Goal: Task Accomplishment & Management: Use online tool/utility

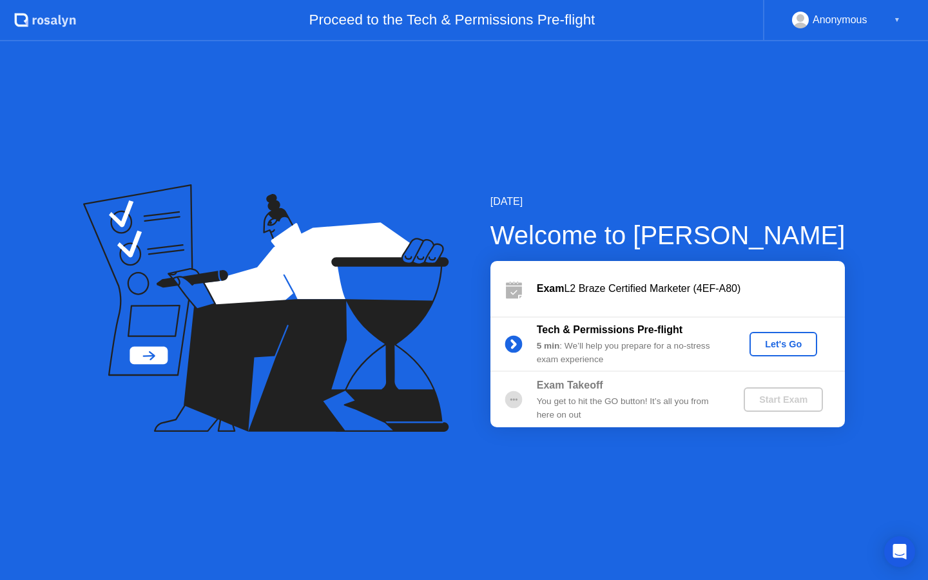
click at [784, 340] on div "Let's Go" at bounding box center [783, 344] width 57 height 10
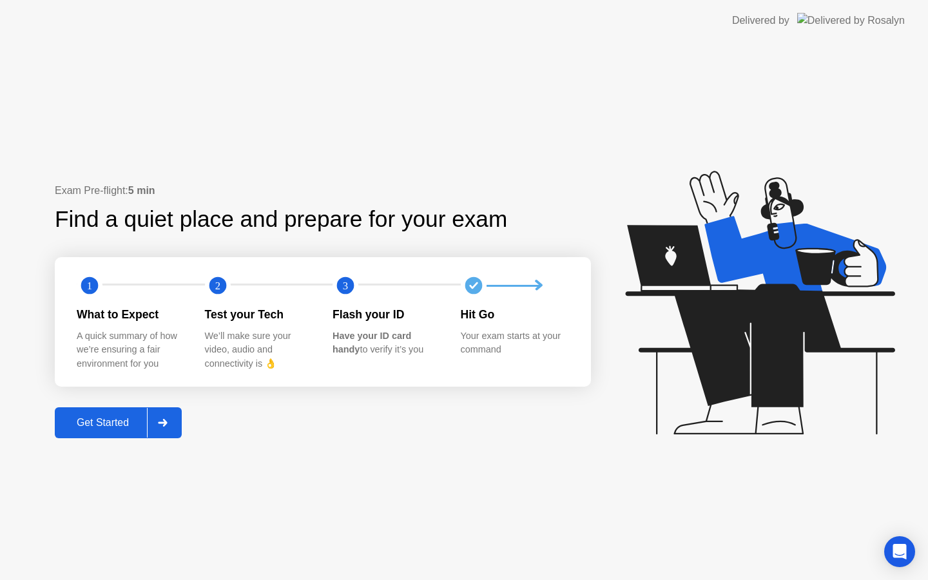
click at [85, 424] on div "Get Started" at bounding box center [103, 423] width 88 height 12
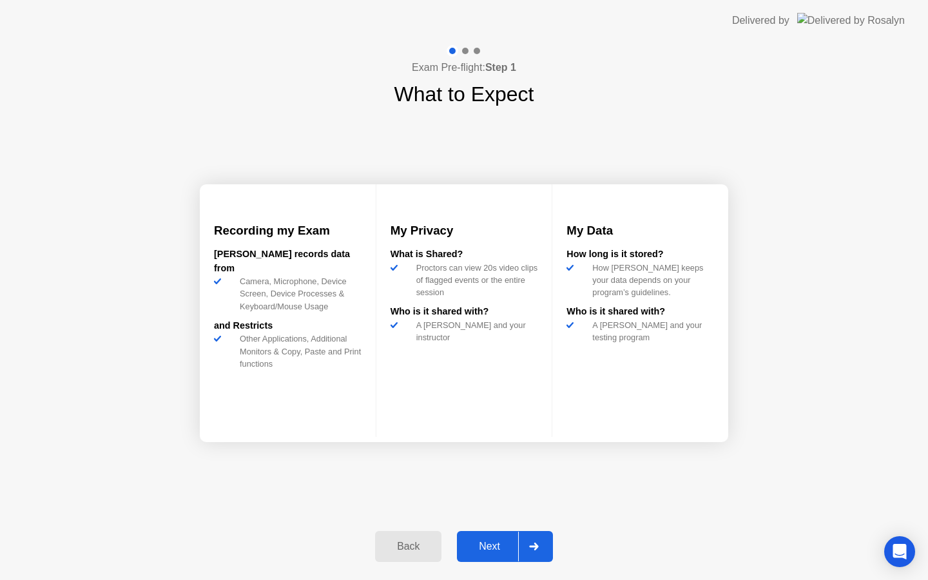
click at [500, 555] on button "Next" at bounding box center [505, 546] width 96 height 31
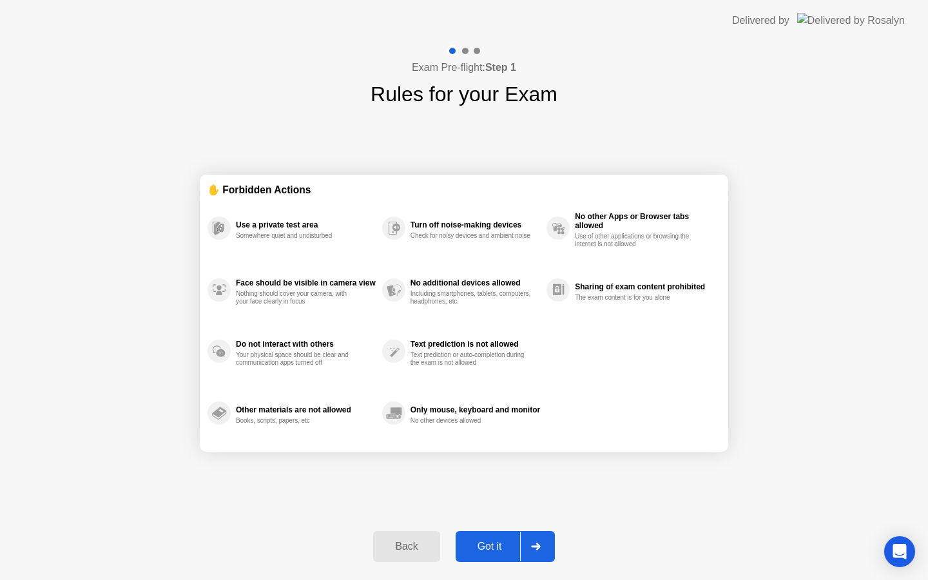
click at [496, 547] on div "Got it" at bounding box center [490, 547] width 61 height 12
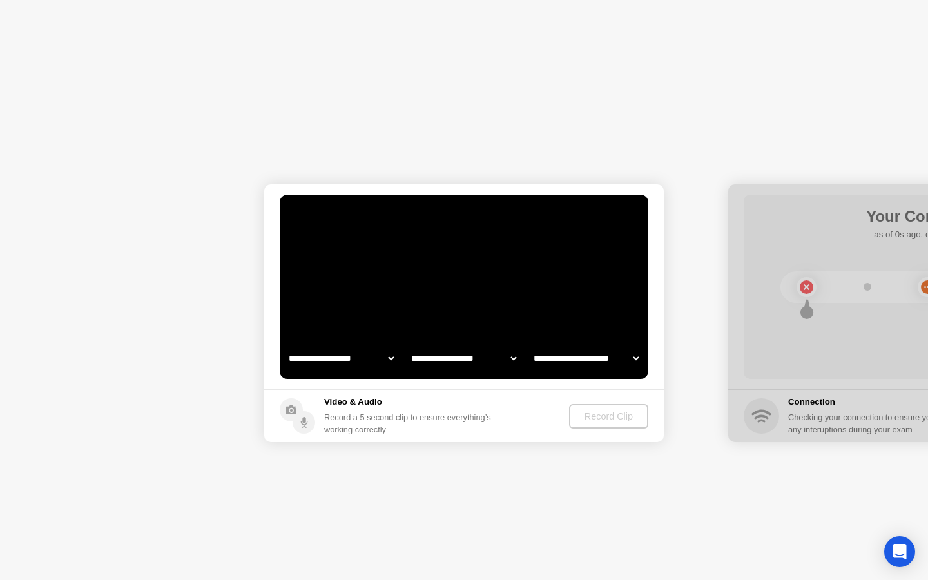
select select "**********"
select select "*******"
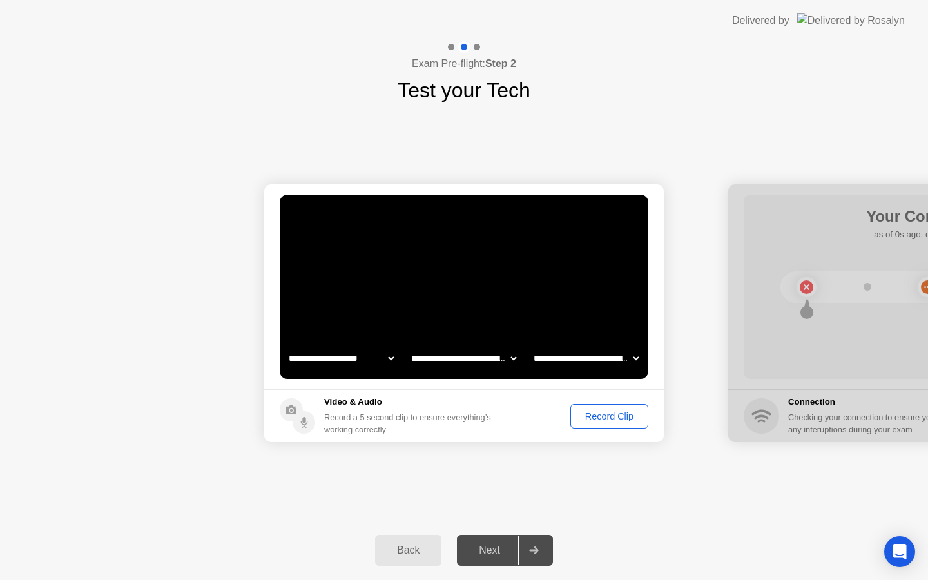
click at [625, 417] on div "Record Clip" at bounding box center [609, 416] width 69 height 10
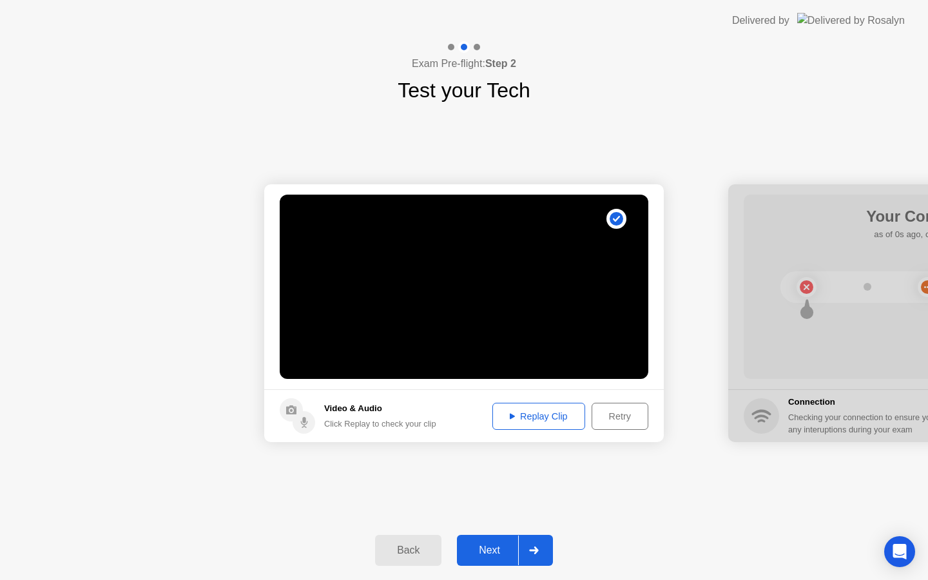
click at [491, 553] on div "Next" at bounding box center [489, 551] width 57 height 12
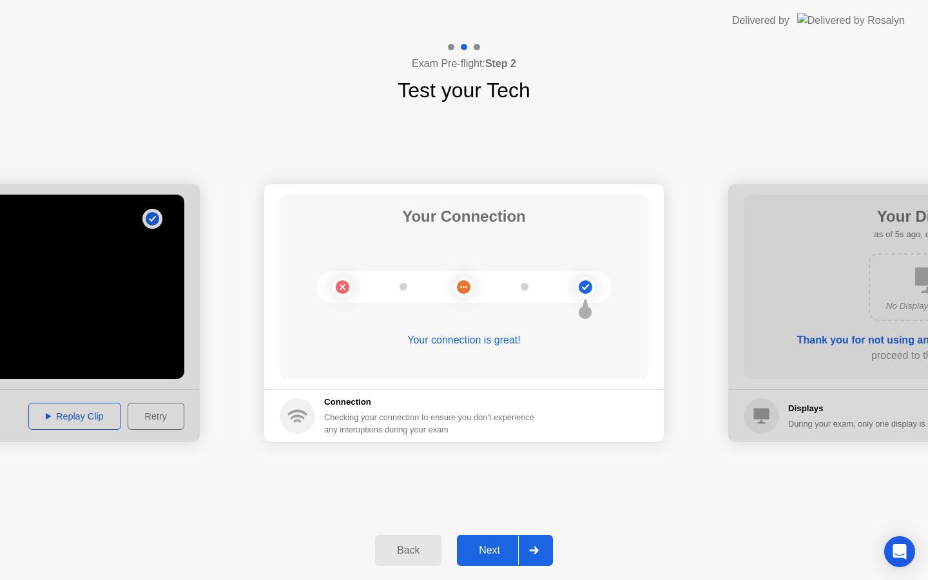
click at [500, 556] on div "Next" at bounding box center [489, 551] width 57 height 12
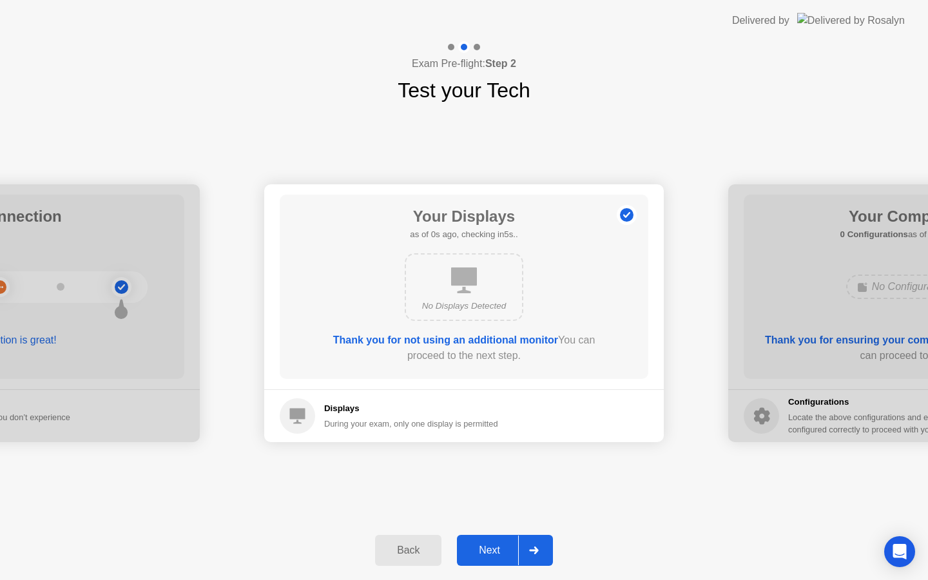
click at [498, 555] on div "Next" at bounding box center [489, 551] width 57 height 12
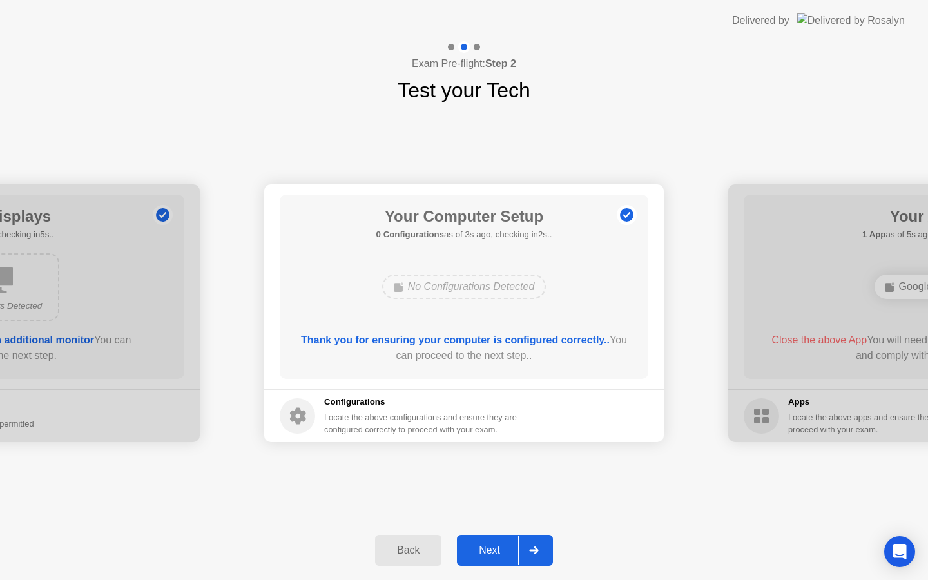
click at [498, 555] on div "Next" at bounding box center [489, 551] width 57 height 12
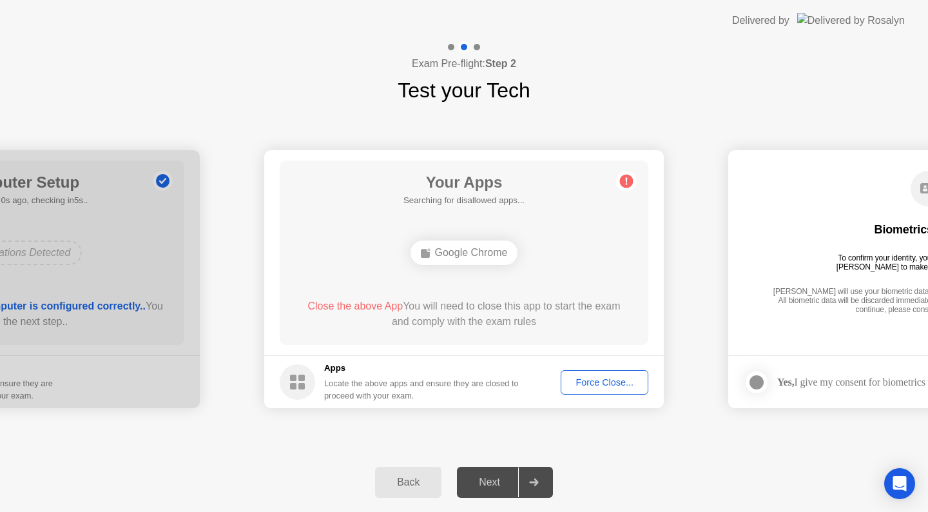
click at [625, 386] on div "Force Close..." at bounding box center [604, 382] width 79 height 10
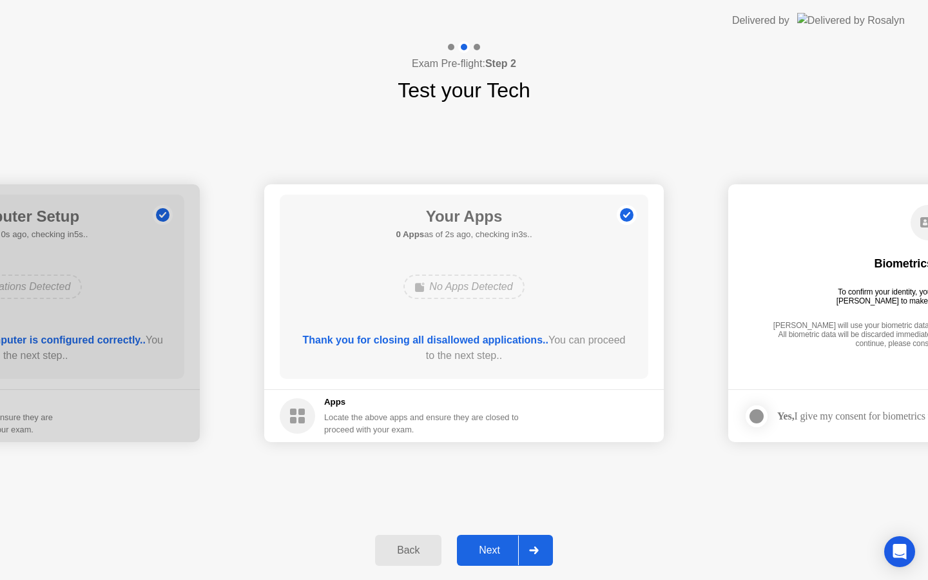
click at [500, 556] on div "Next" at bounding box center [489, 551] width 57 height 12
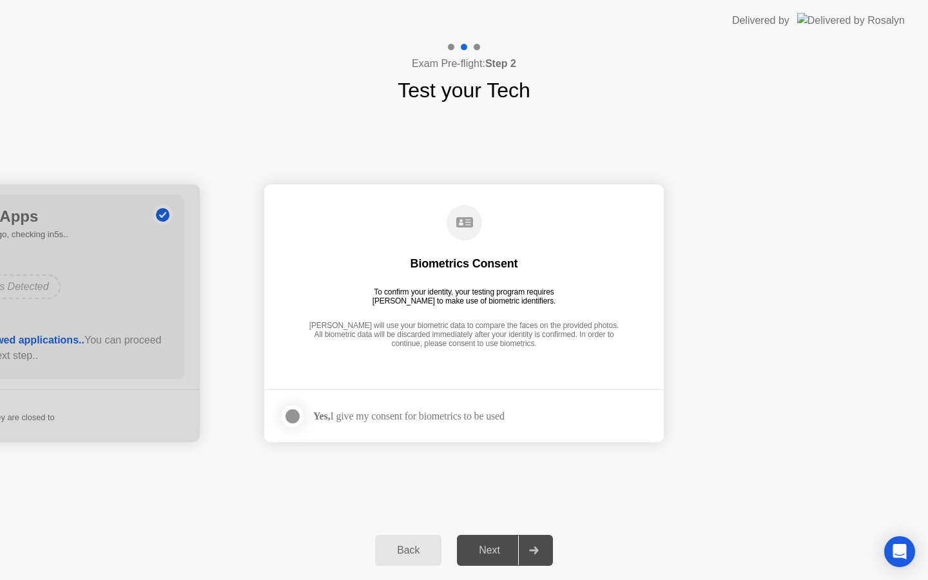
click at [288, 411] on div at bounding box center [292, 416] width 15 height 15
click at [489, 565] on button "Next" at bounding box center [505, 550] width 96 height 31
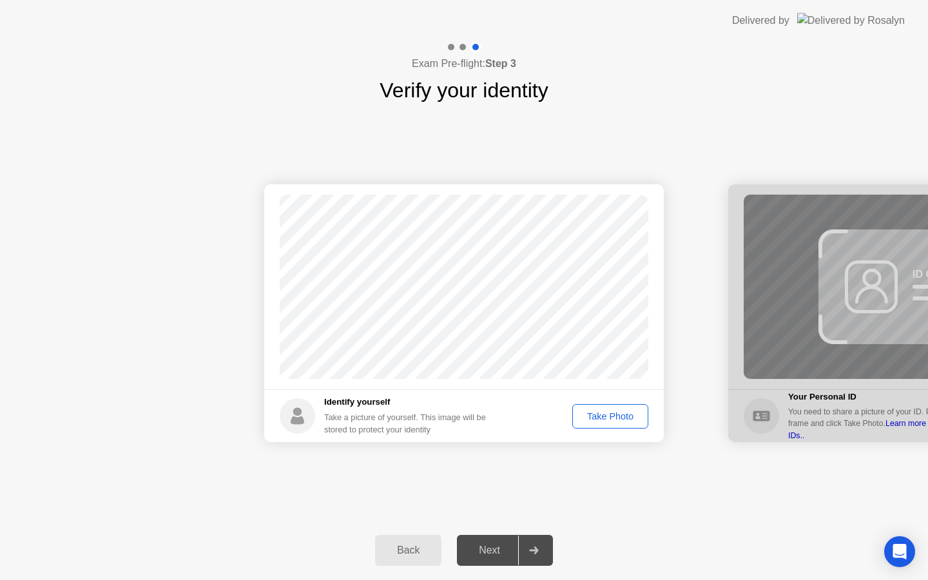
click at [621, 420] on div "Take Photo" at bounding box center [610, 416] width 67 height 10
click at [484, 551] on div "Next" at bounding box center [489, 551] width 57 height 12
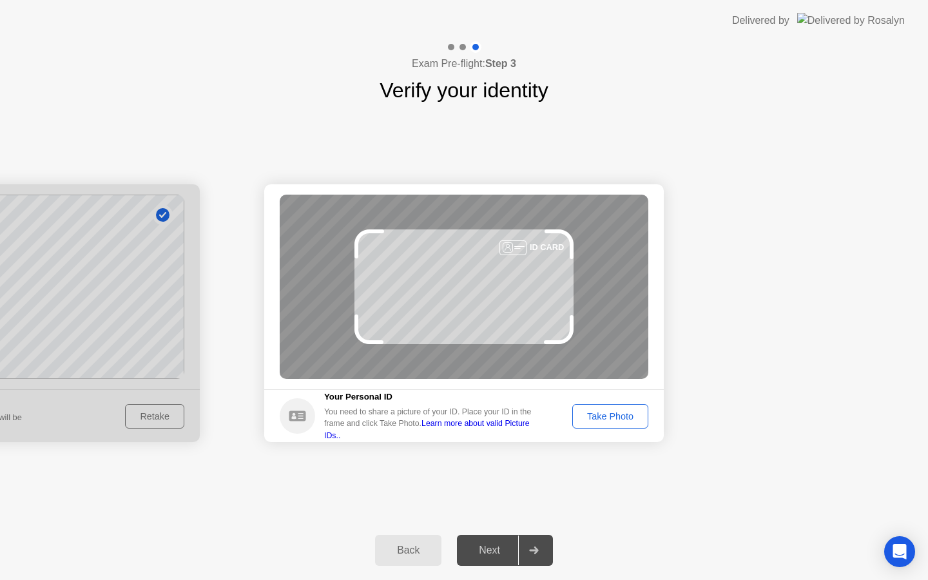
click at [623, 415] on div "Take Photo" at bounding box center [610, 416] width 67 height 10
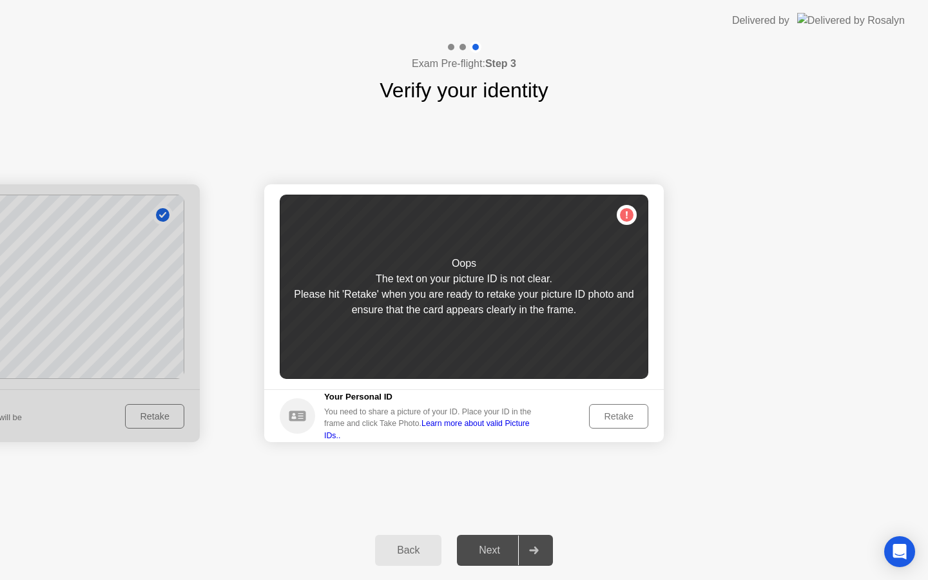
click at [623, 415] on div "Retake" at bounding box center [619, 416] width 50 height 10
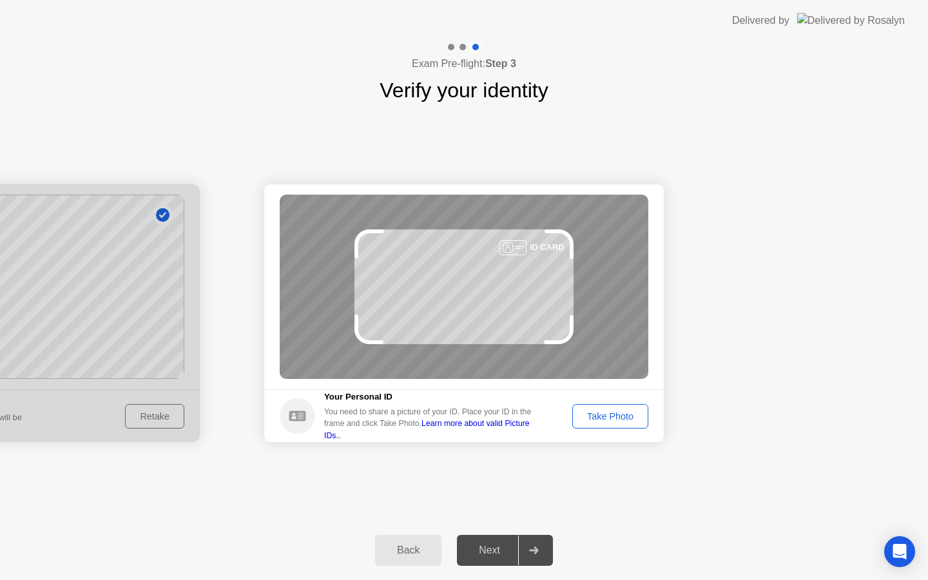
click at [623, 415] on div "Take Photo" at bounding box center [610, 416] width 67 height 10
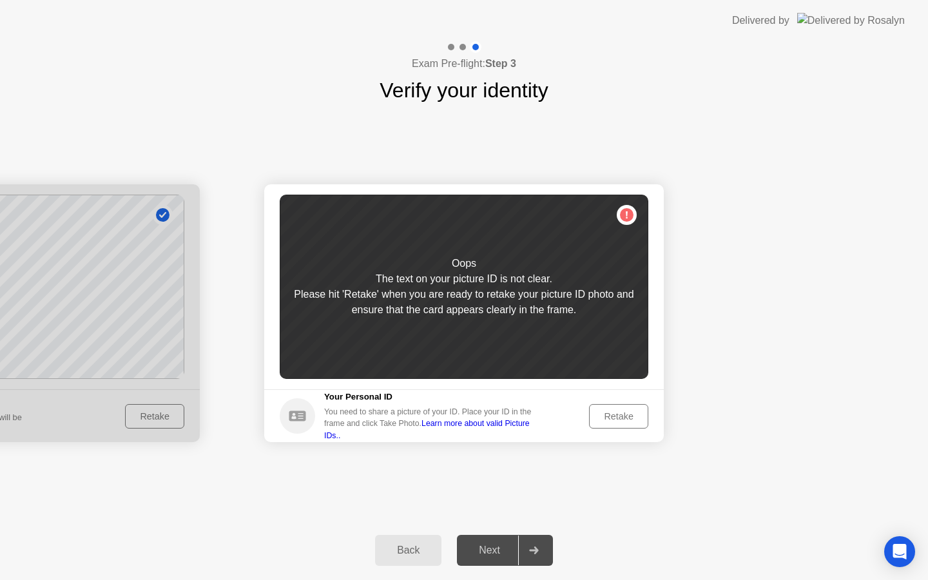
click at [623, 415] on div "Retake" at bounding box center [619, 416] width 50 height 10
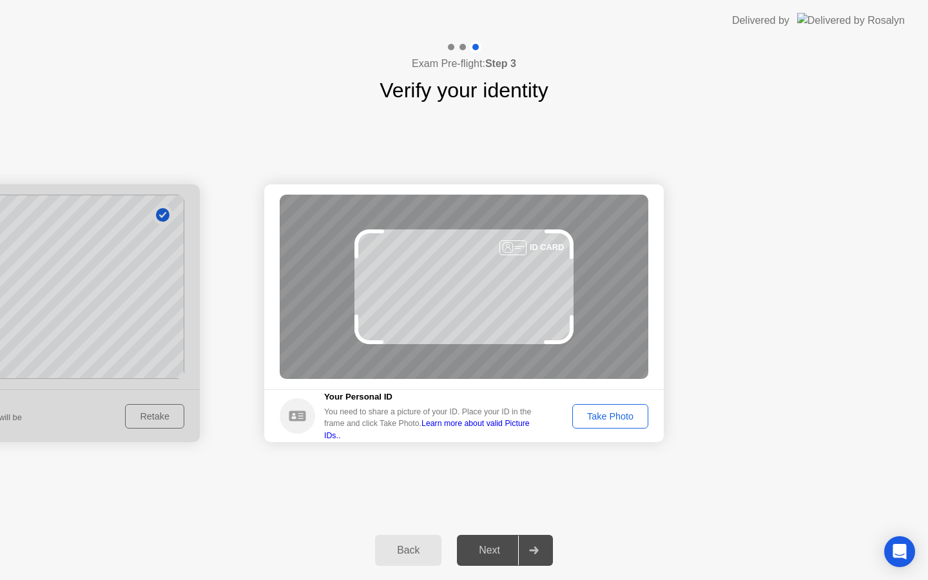
click at [623, 415] on div "Take Photo" at bounding box center [610, 416] width 67 height 10
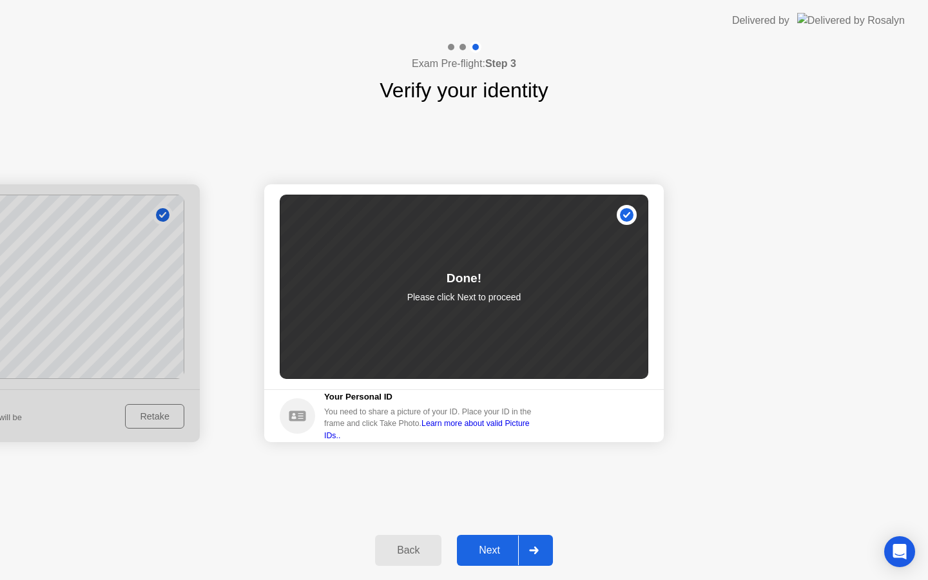
click at [510, 551] on div "Next" at bounding box center [489, 551] width 57 height 12
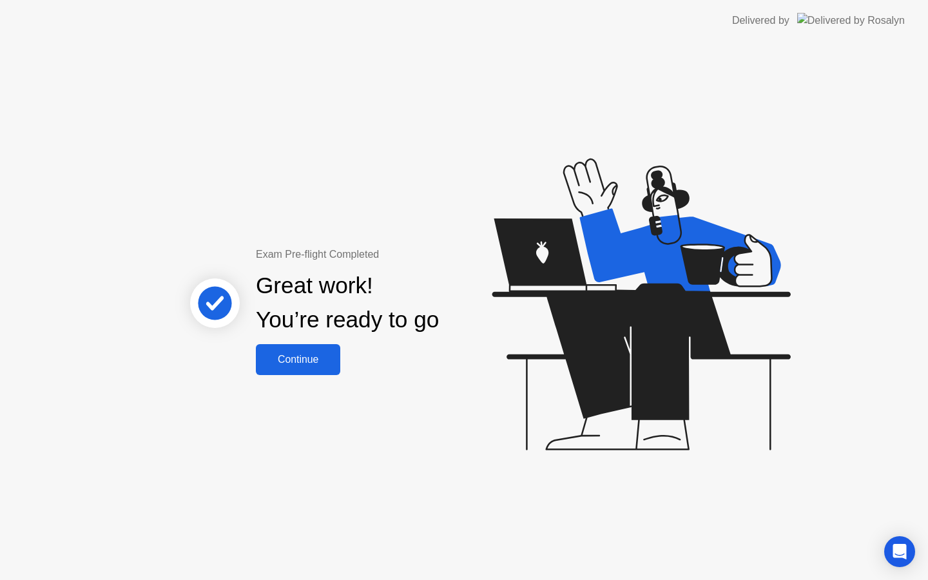
click at [291, 358] on div "Continue" at bounding box center [298, 360] width 77 height 12
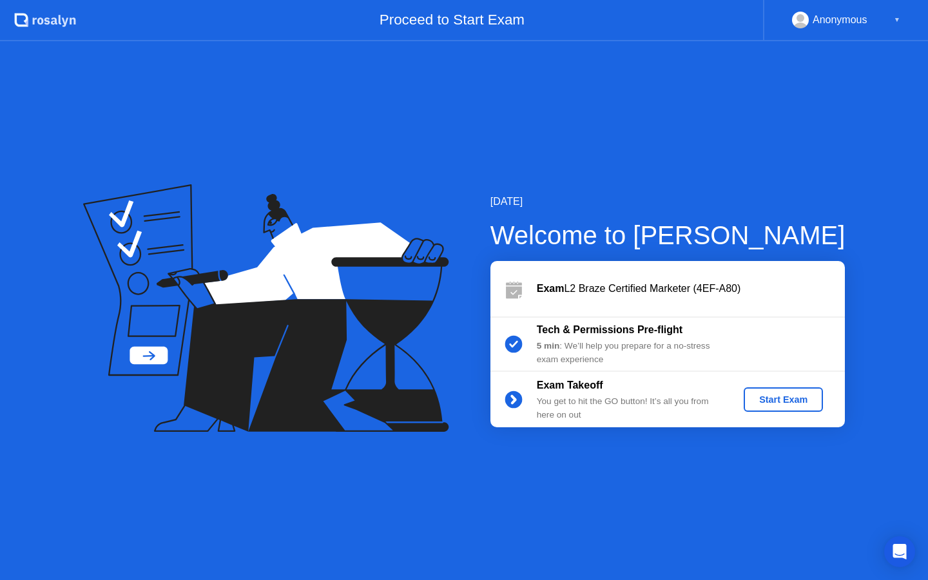
click at [805, 392] on button "Start Exam" at bounding box center [783, 400] width 79 height 25
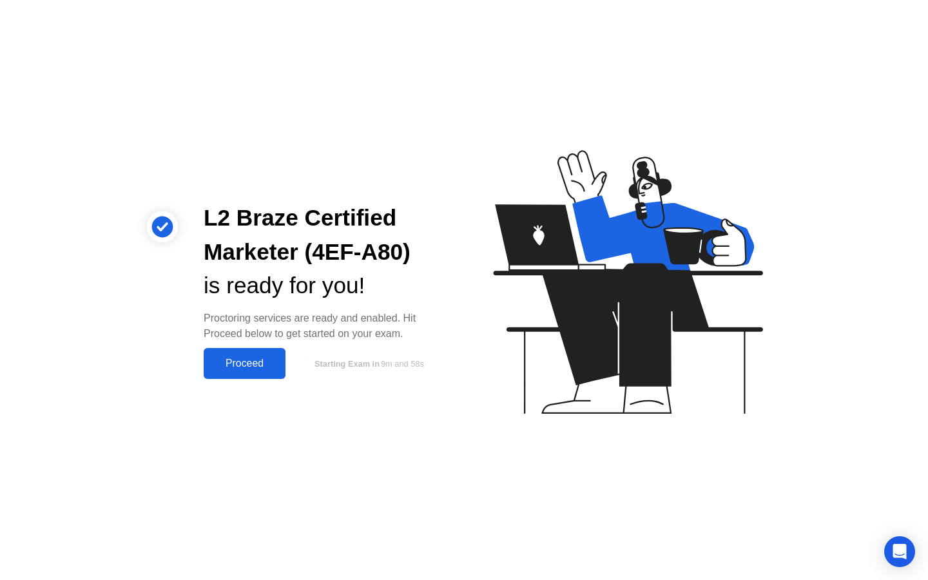
click at [239, 365] on div "Proceed" at bounding box center [245, 364] width 74 height 12
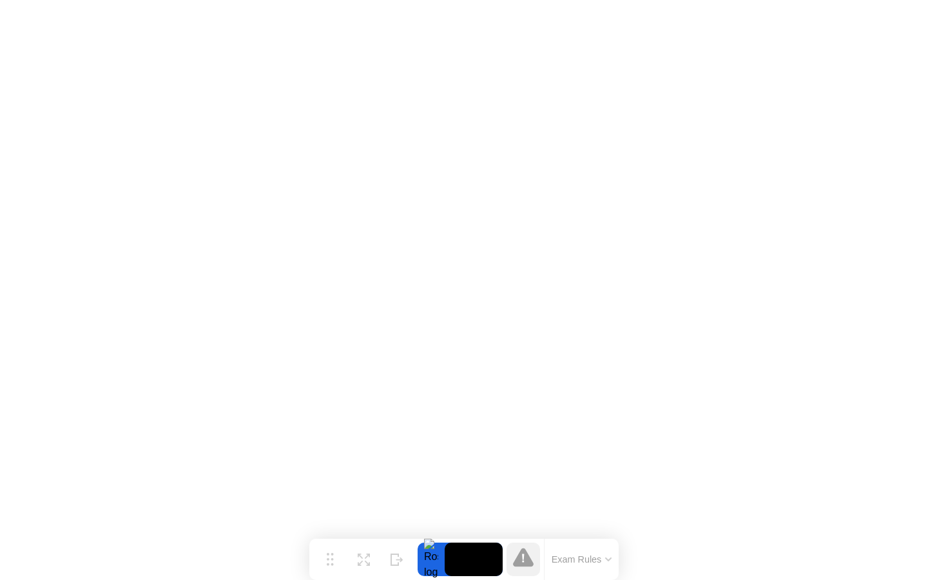
click at [524, 564] on icon at bounding box center [523, 557] width 21 height 19
click at [578, 556] on button "Exam Rules" at bounding box center [582, 560] width 68 height 12
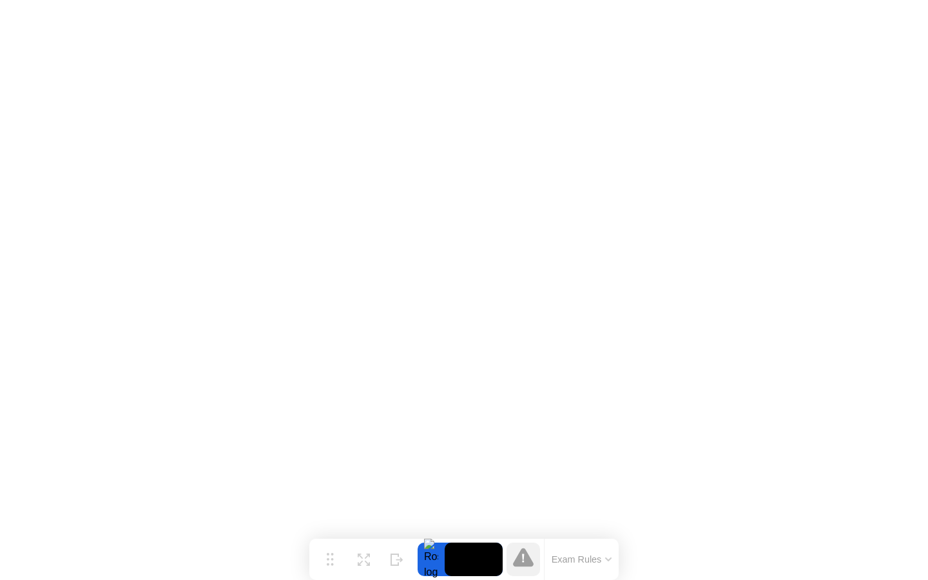
click at [458, 562] on video at bounding box center [474, 560] width 58 height 34
click at [431, 564] on div at bounding box center [431, 560] width 27 height 34
drag, startPoint x: 431, startPoint y: 564, endPoint x: 509, endPoint y: 558, distance: 78.9
click at [509, 558] on div "Move Expand Hide Exam Rules" at bounding box center [463, 559] width 309 height 41
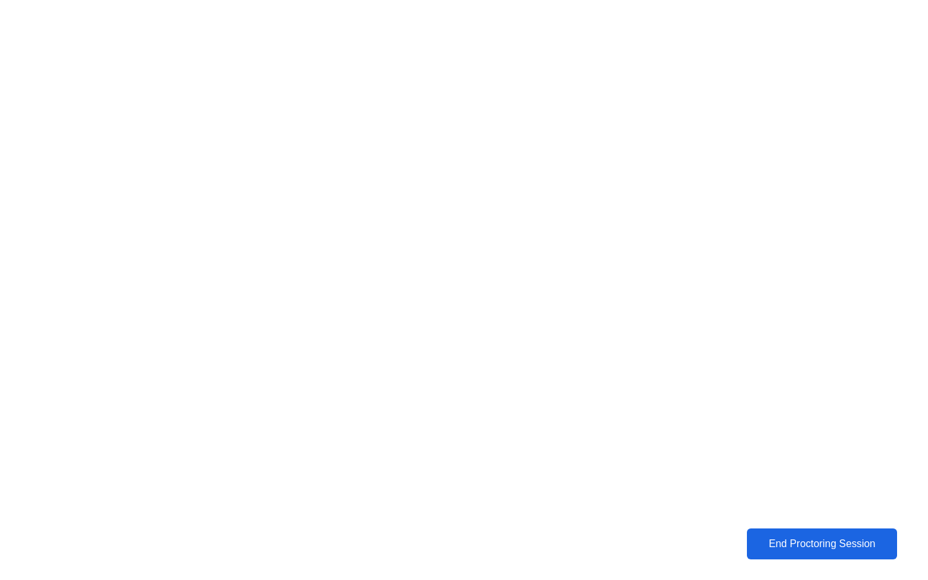
click at [792, 542] on div "End Proctoring Session" at bounding box center [822, 544] width 143 height 12
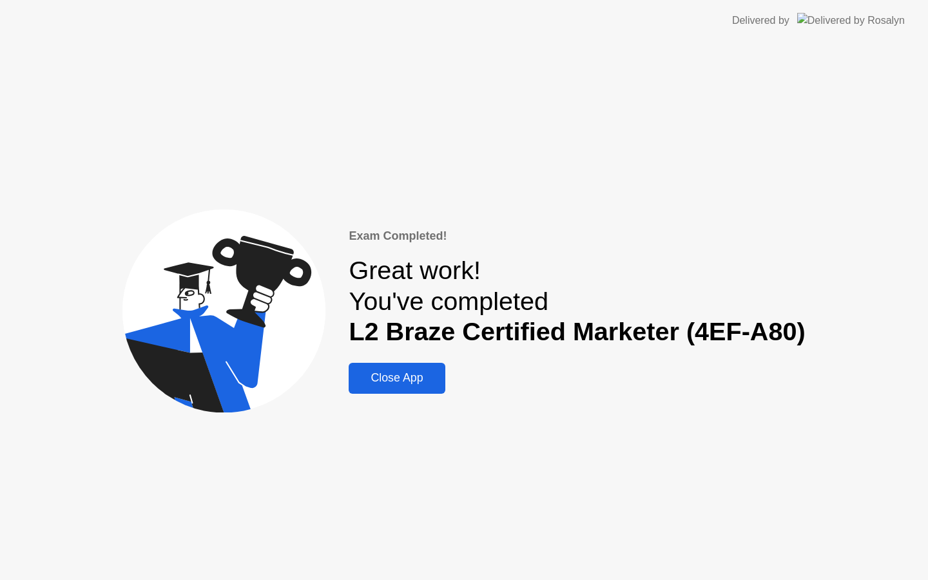
click at [404, 380] on div "Close App" at bounding box center [397, 378] width 88 height 14
